Goal: Check status: Check status

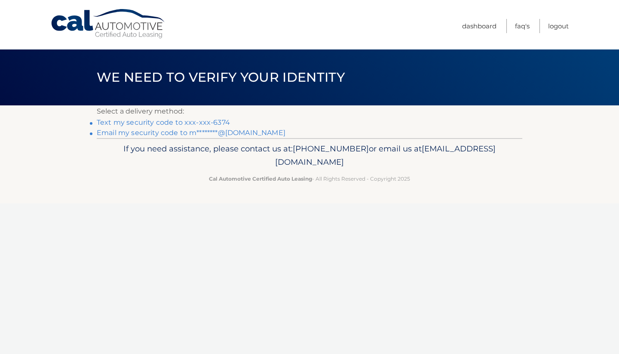
click at [127, 132] on link "Email my security code to m********@[DOMAIN_NAME]" at bounding box center [191, 132] width 189 height 8
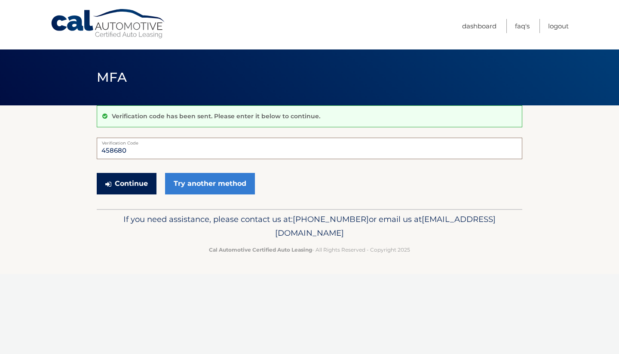
type input "458680"
click at [132, 182] on button "Continue" at bounding box center [127, 183] width 60 height 21
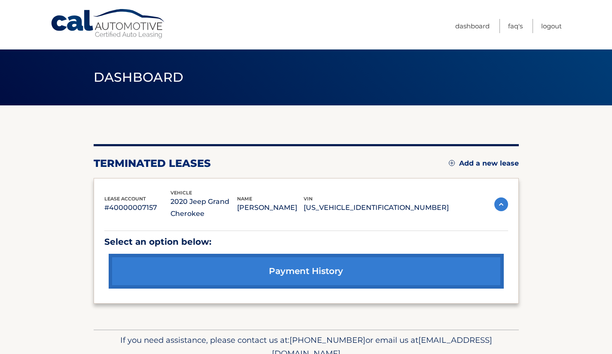
click at [305, 272] on link "payment history" at bounding box center [306, 271] width 395 height 35
click at [554, 27] on link "Logout" at bounding box center [551, 26] width 21 height 14
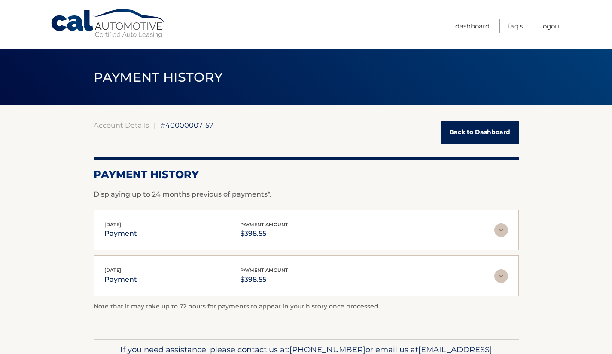
click at [502, 229] on img at bounding box center [502, 230] width 14 height 14
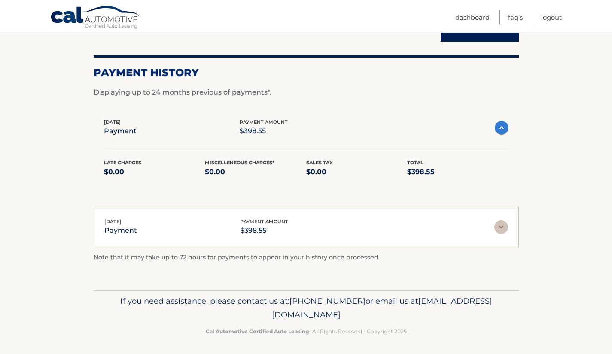
scroll to position [101, 0]
click at [500, 226] on img at bounding box center [502, 227] width 14 height 14
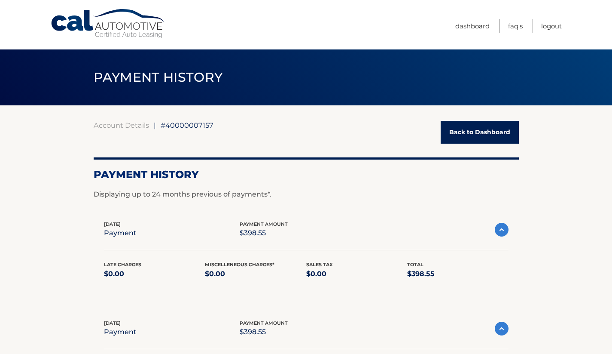
scroll to position [0, 0]
click at [468, 26] on link "Dashboard" at bounding box center [473, 26] width 34 height 14
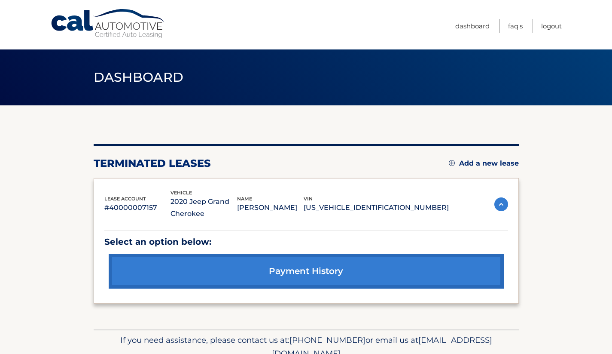
click at [500, 203] on img at bounding box center [502, 204] width 14 height 14
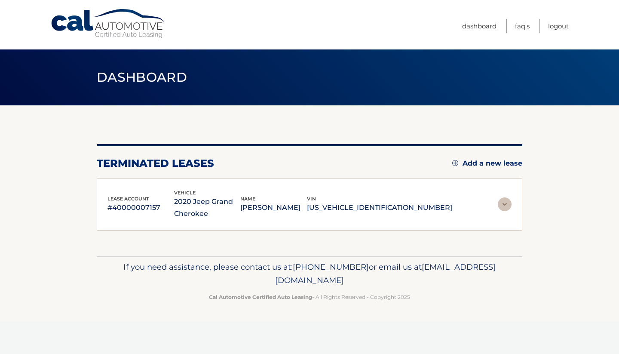
click at [500, 203] on img at bounding box center [505, 204] width 14 height 14
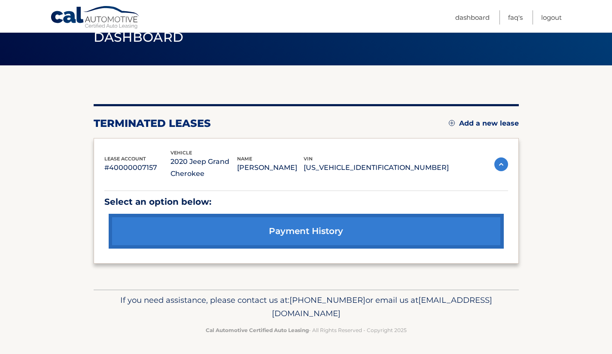
scroll to position [40, 0]
